Goal: Use online tool/utility: Utilize a website feature to perform a specific function

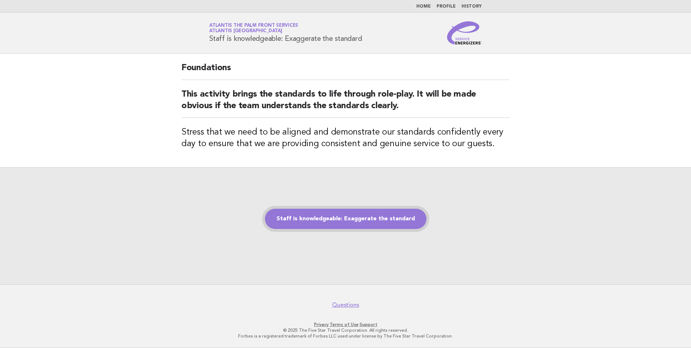
click at [369, 224] on link "Staff is knowledgeable: Exaggerate the standard" at bounding box center [346, 219] width 162 height 20
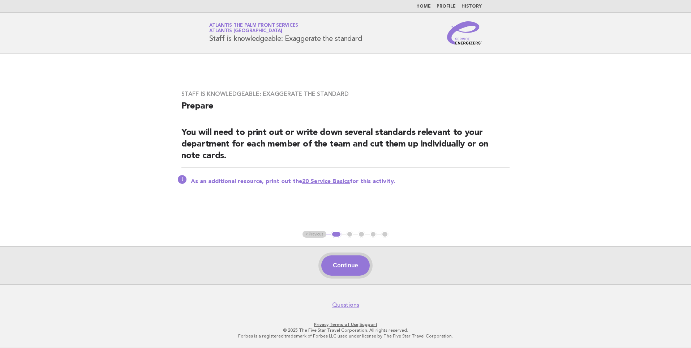
click at [347, 260] on button "Continue" at bounding box center [345, 265] width 48 height 20
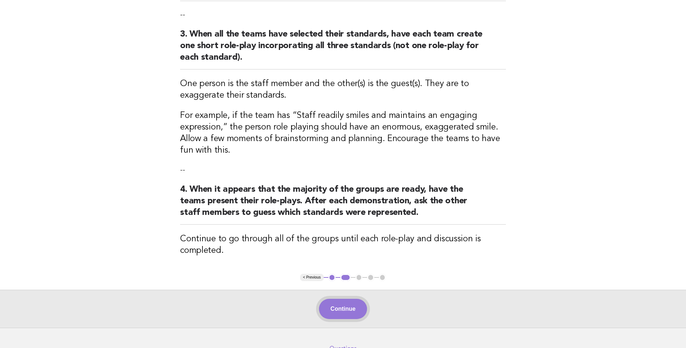
click at [331, 306] on button "Continue" at bounding box center [343, 309] width 48 height 20
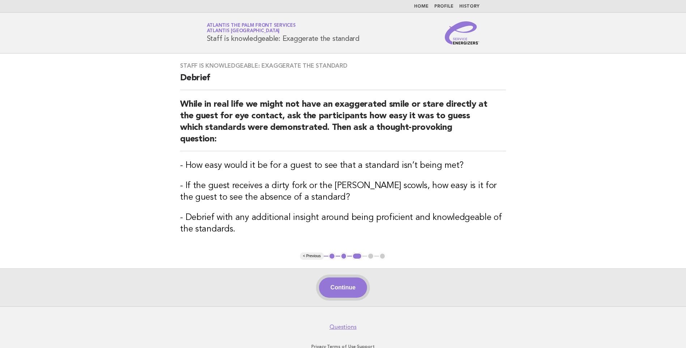
click at [347, 283] on button "Continue" at bounding box center [343, 287] width 48 height 20
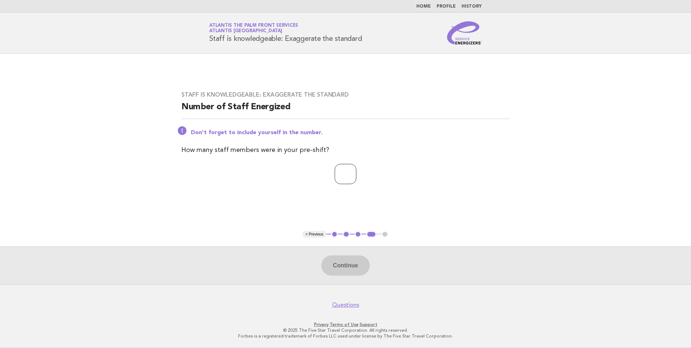
click at [352, 173] on input "number" at bounding box center [346, 174] width 22 height 20
type input "*"
click at [340, 275] on button "Continue" at bounding box center [345, 265] width 48 height 20
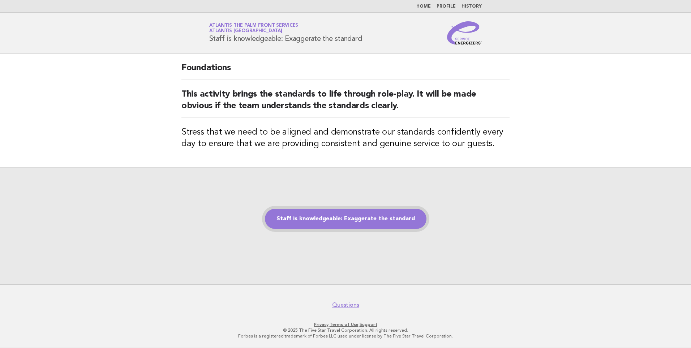
click at [351, 210] on link "Staff is knowledgeable: Exaggerate the standard" at bounding box center [346, 219] width 162 height 20
click at [349, 209] on link "Staff is knowledgeable: Exaggerate the standard" at bounding box center [346, 219] width 162 height 20
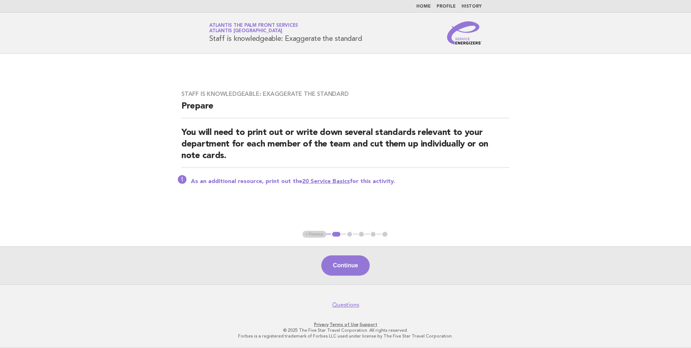
click at [339, 263] on button "Continue" at bounding box center [345, 265] width 48 height 20
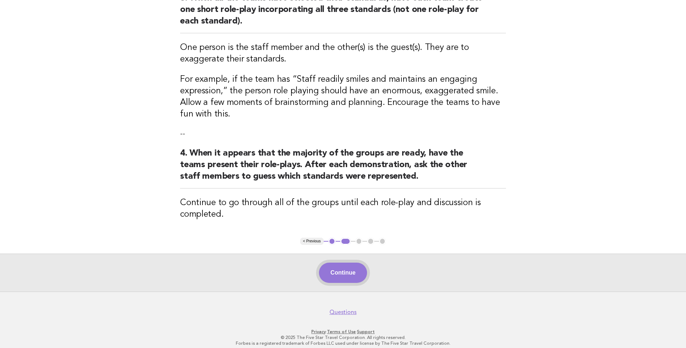
click at [344, 273] on button "Continue" at bounding box center [343, 272] width 48 height 20
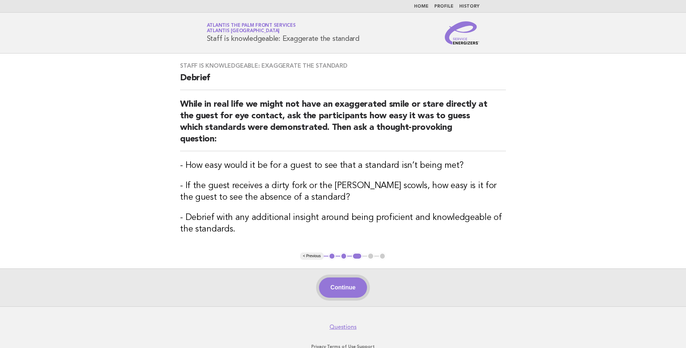
click at [357, 277] on button "Continue" at bounding box center [343, 287] width 48 height 20
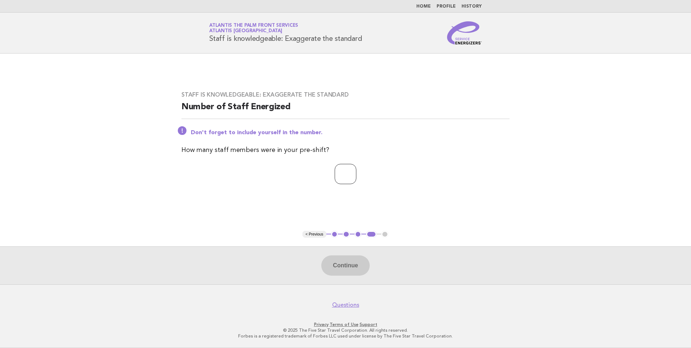
click at [344, 178] on input "number" at bounding box center [346, 174] width 22 height 20
type input "*"
click at [348, 267] on button "Continue" at bounding box center [345, 265] width 48 height 20
